Goal: Information Seeking & Learning: Learn about a topic

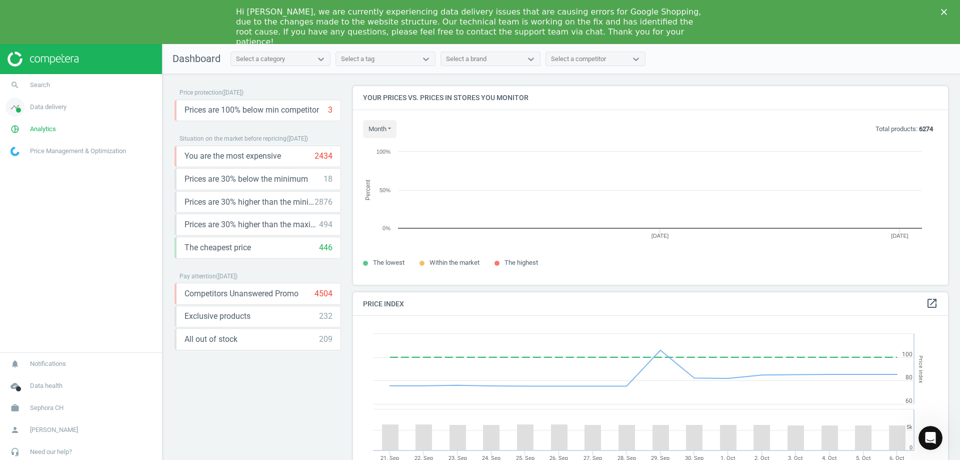
scroll to position [214, 603]
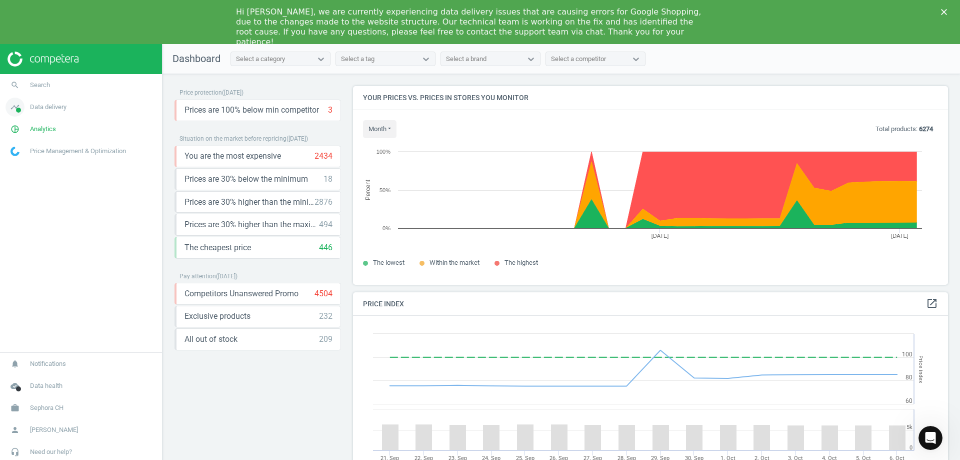
click at [51, 107] on span "Data delivery" at bounding box center [48, 107] width 37 height 9
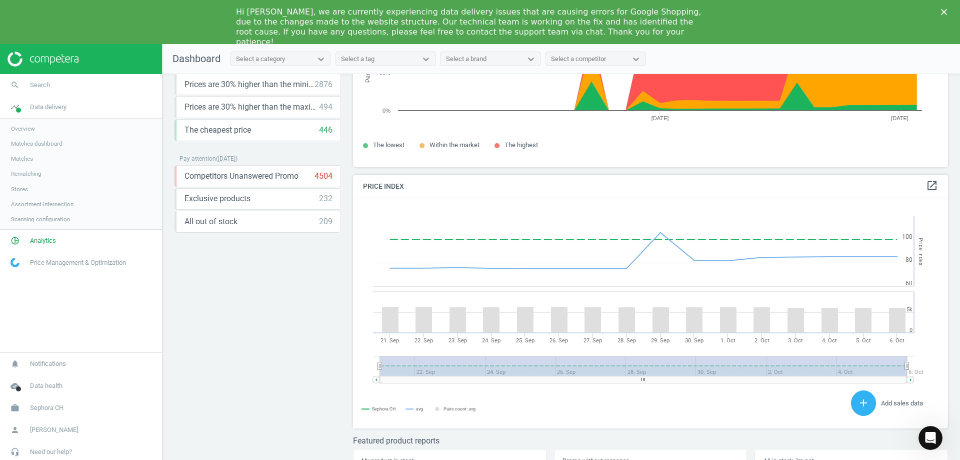
click at [28, 160] on span "Matches" at bounding box center [22, 159] width 22 height 8
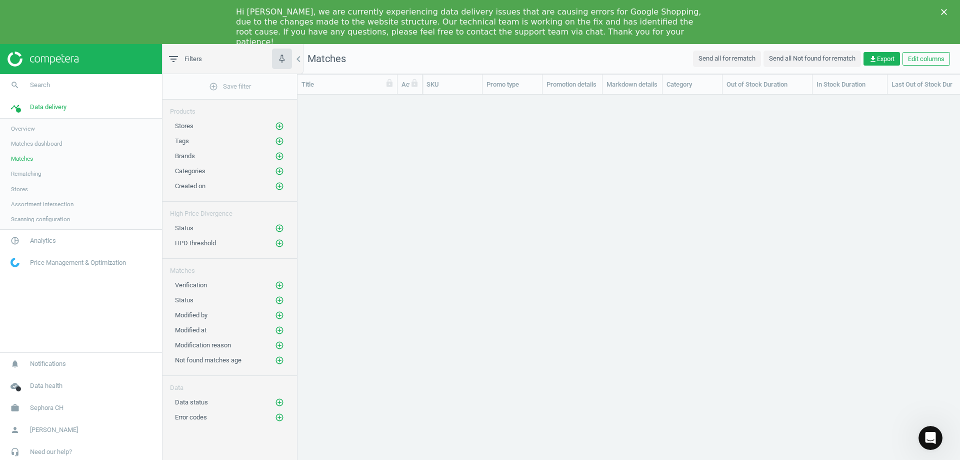
scroll to position [375, 655]
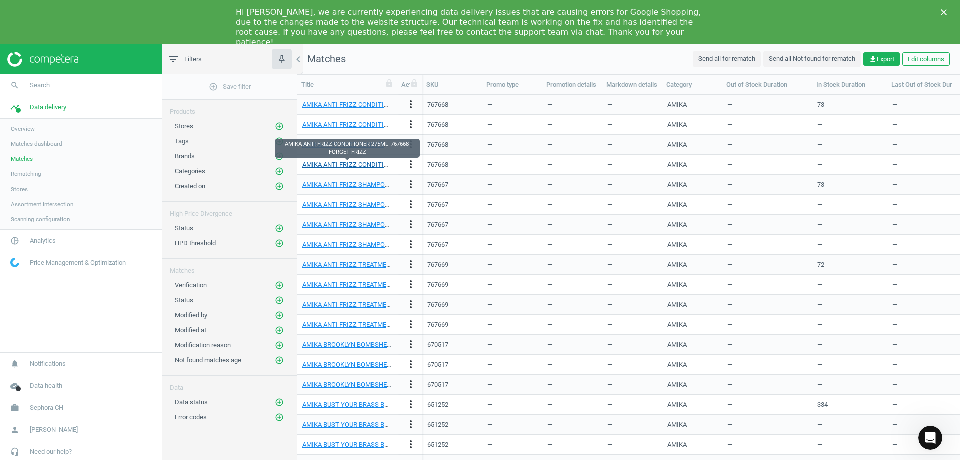
click at [339, 165] on link "AMIKA ANTI FRIZZ CONDITIONER 275ML_767668-FORGET FRIZZ" at bounding box center [397, 165] width 188 height 8
click at [18, 187] on span "Stores" at bounding box center [19, 189] width 17 height 8
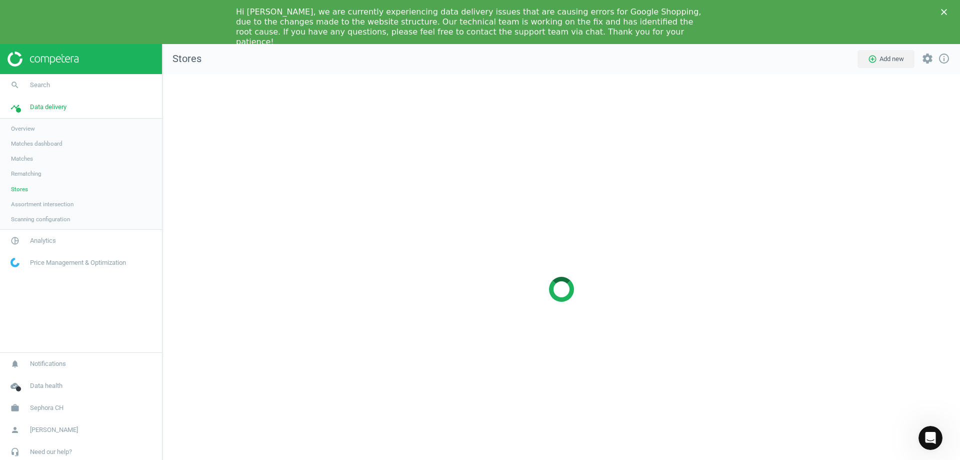
scroll to position [445, 813]
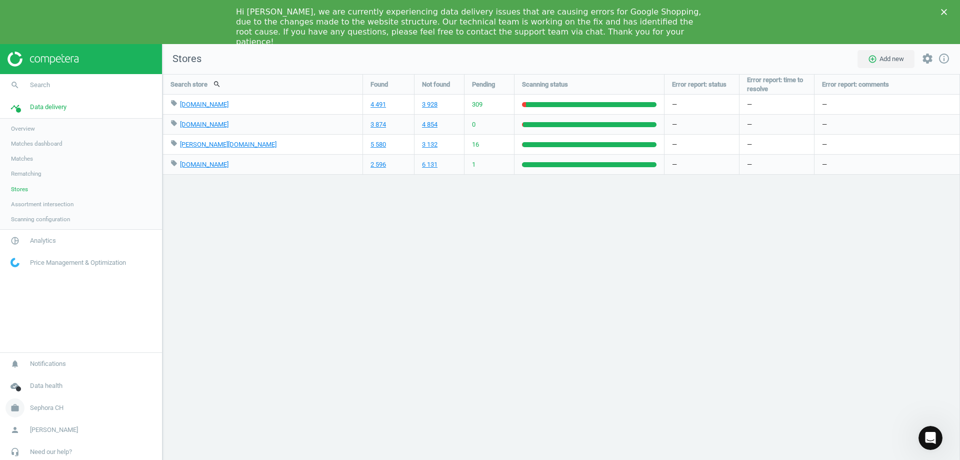
click at [28, 401] on span "work" at bounding box center [15, 408] width 30 height 22
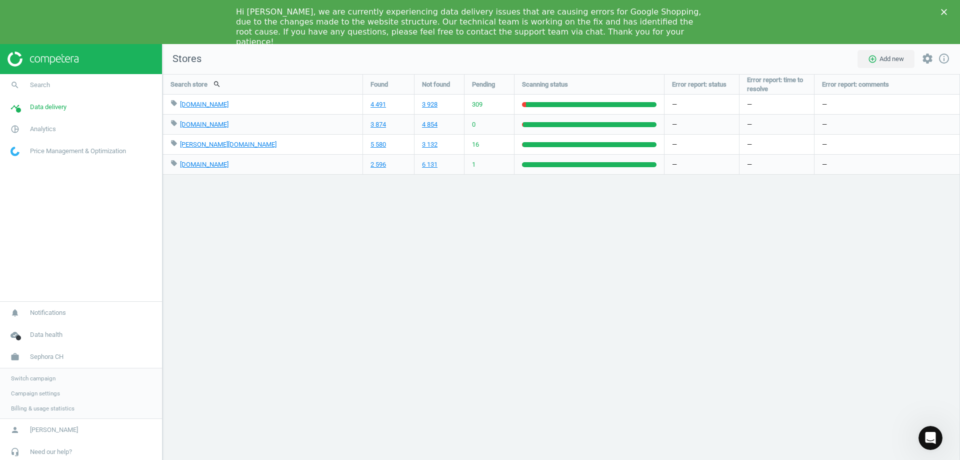
click at [36, 377] on span "Switch campaign" at bounding box center [33, 378] width 45 height 8
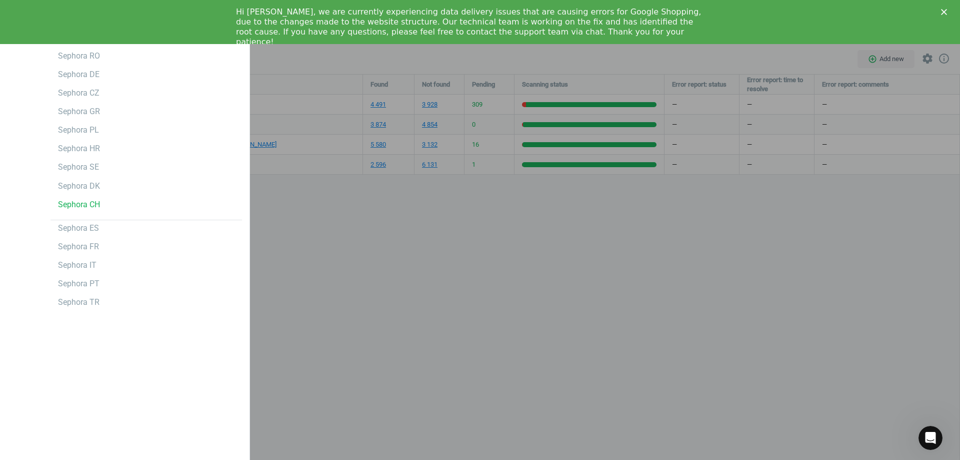
click at [294, 210] on div at bounding box center [480, 230] width 960 height 460
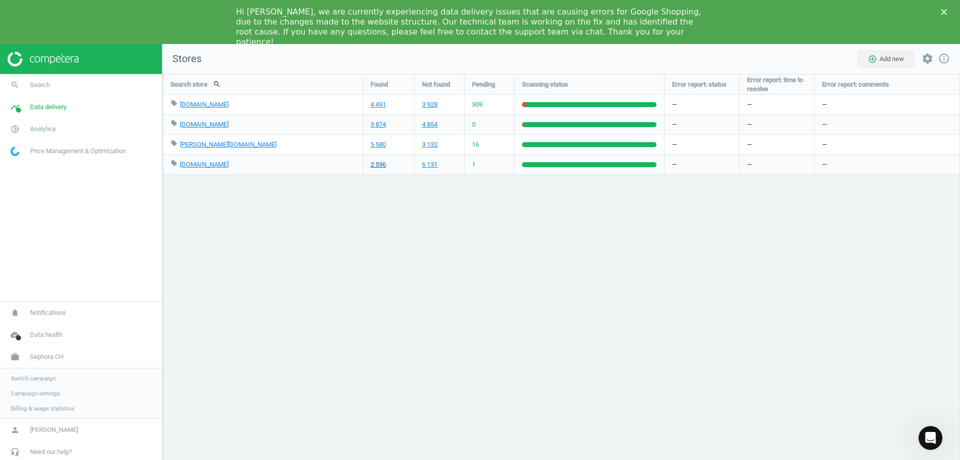
click at [372, 169] on link "2 596" at bounding box center [379, 164] width 16 height 9
click at [35, 121] on link "pie_chart_outlined Analytics" at bounding box center [81, 129] width 162 height 22
click at [33, 151] on span "Overview" at bounding box center [23, 151] width 24 height 8
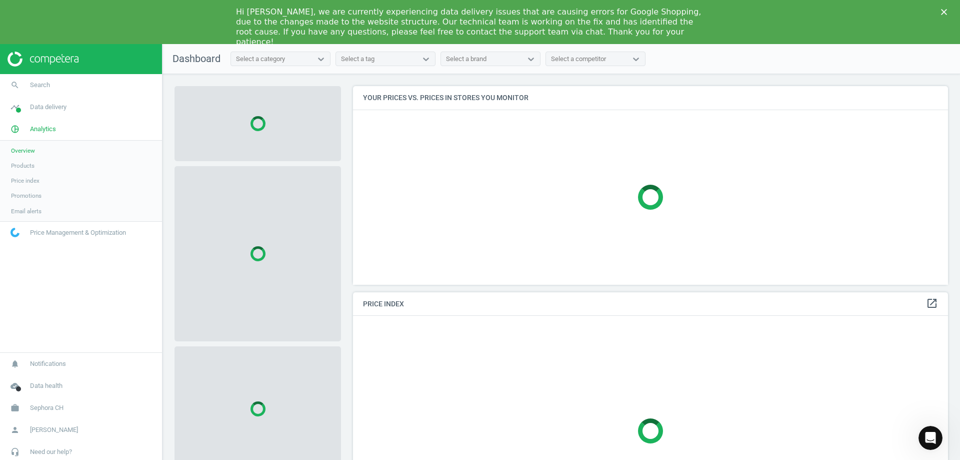
scroll to position [246, 603]
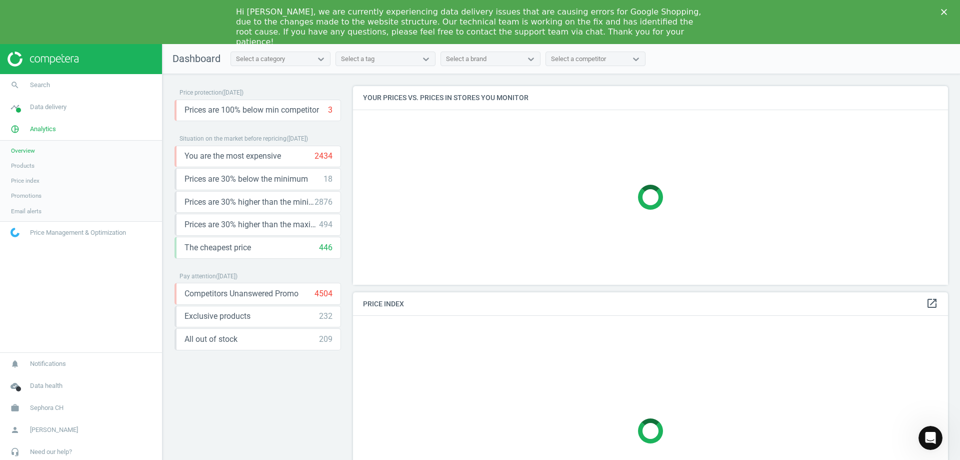
click at [28, 168] on span "Products" at bounding box center [23, 166] width 24 height 8
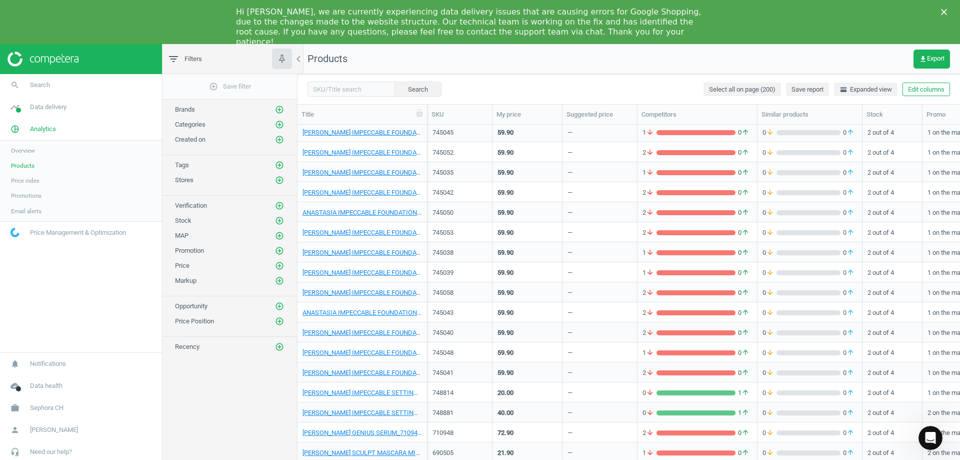
scroll to position [3649, 0]
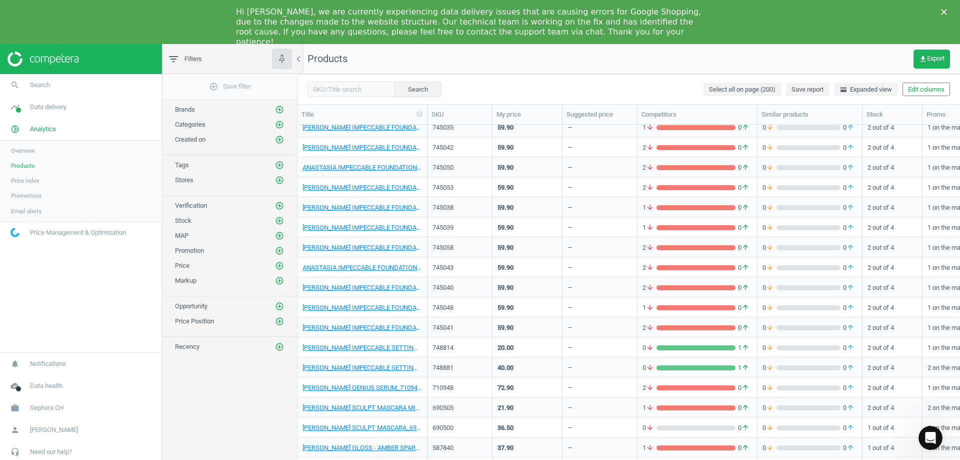
drag, startPoint x: 430, startPoint y: 326, endPoint x: 637, endPoint y: 334, distance: 206.7
click at [637, 334] on div "—" at bounding box center [600, 327] width 75 height 20
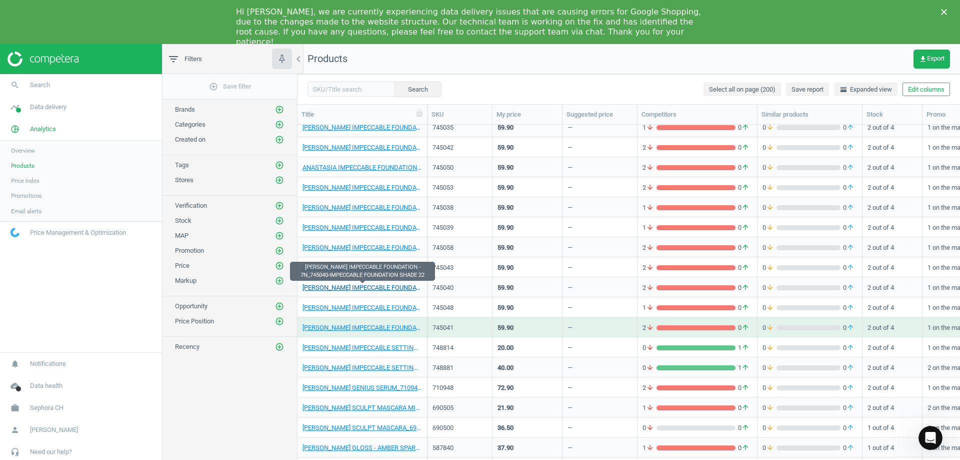
click at [385, 289] on link "[PERSON_NAME] IMPECCABLE FOUNDATION - 7N_745040-IMPECCABLE FOUNDATION SHADE 22" at bounding box center [363, 287] width 120 height 9
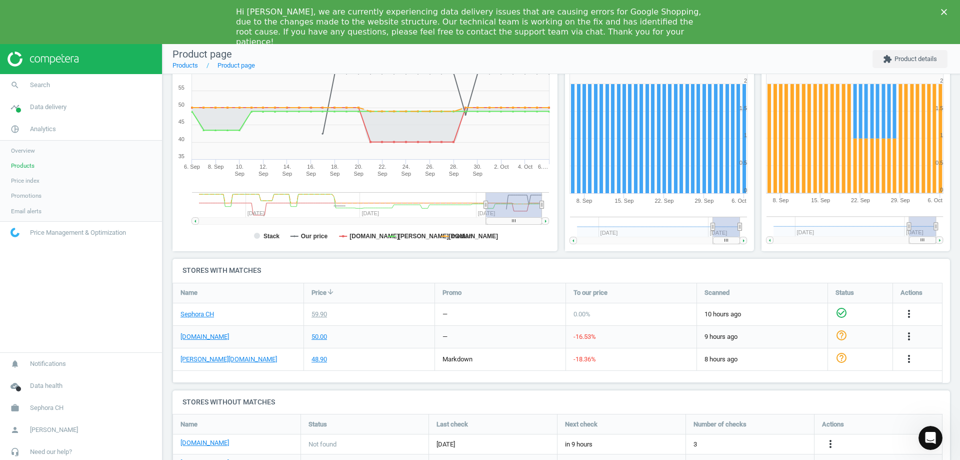
scroll to position [163, 0]
click at [945, 13] on polygon "Close" at bounding box center [944, 12] width 6 height 6
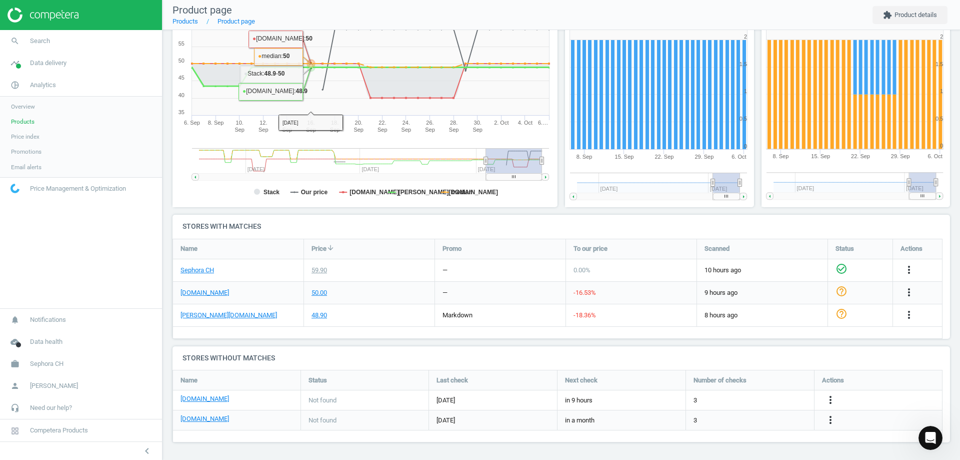
scroll to position [162, 0]
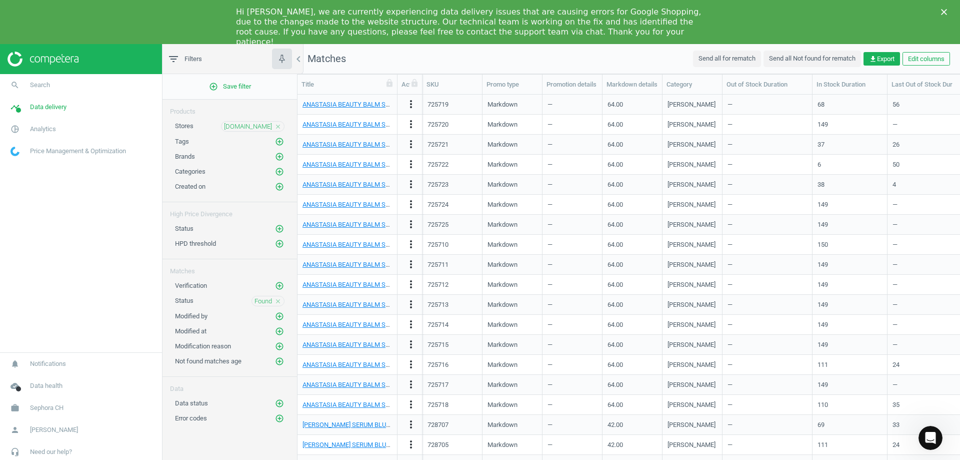
drag, startPoint x: 326, startPoint y: 129, endPoint x: 320, endPoint y: 136, distance: 8.8
click at [320, 136] on div "ANASTASIA BEAUTY BALM SERUM SKIN TINT - SHADE 12_725721-BEAUTY BALM SERUM BOOST…" at bounding box center [348, 145] width 90 height 18
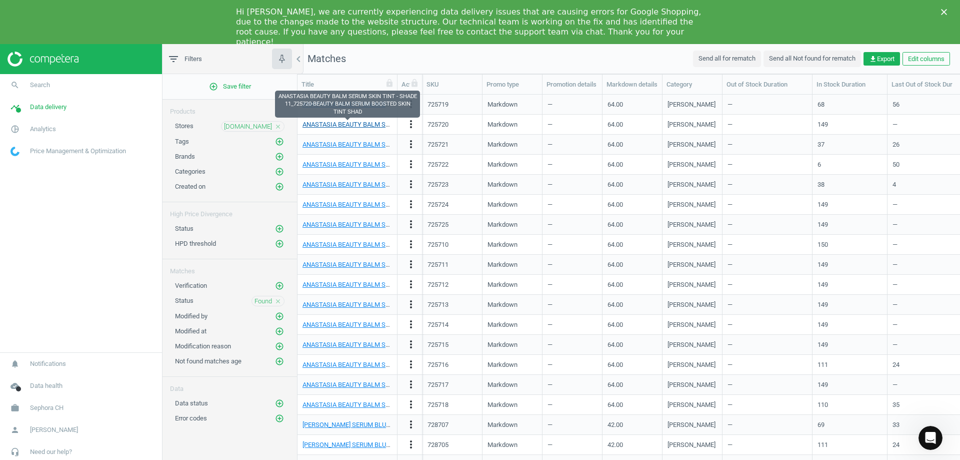
click at [335, 125] on link "ANASTASIA BEAUTY BALM SERUM SKIN TINT - SHADE 11_725720-BEAUTY BALM SERUM BOOST…" at bounding box center [472, 125] width 338 height 8
